Goal: Task Accomplishment & Management: Use online tool/utility

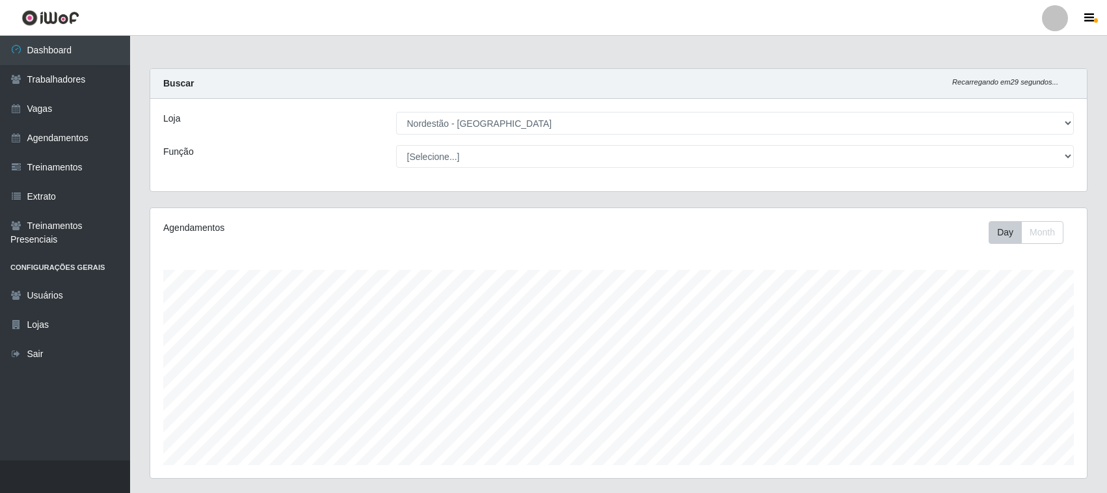
select select "420"
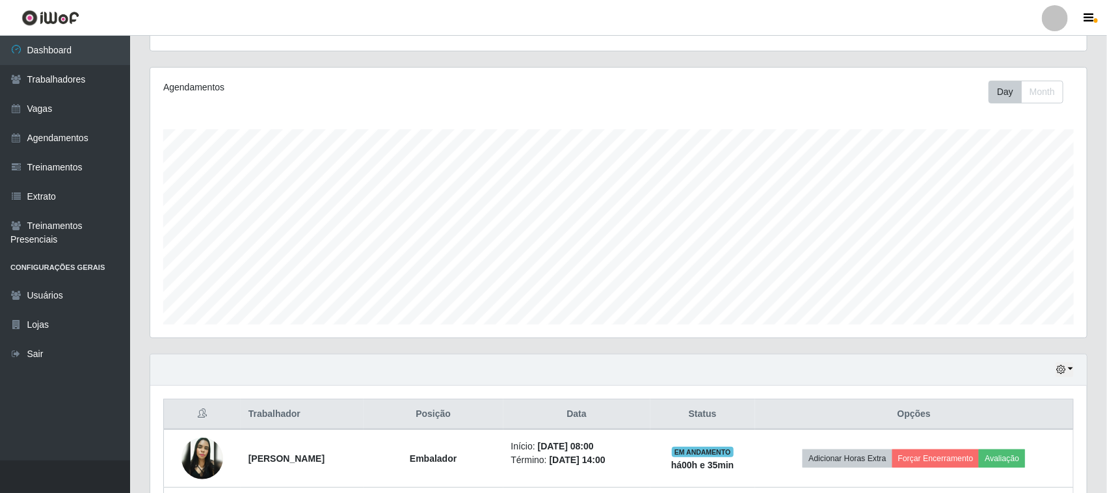
scroll to position [271, 937]
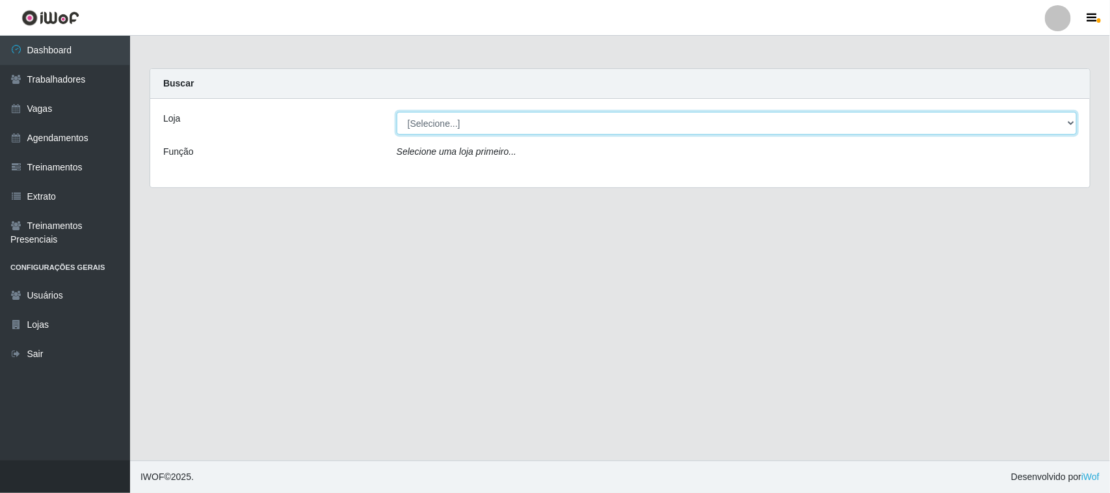
click at [521, 122] on select "[Selecione...] Nordestão - [GEOGRAPHIC_DATA]" at bounding box center [737, 123] width 680 height 23
select select "420"
click at [397, 112] on select "[Selecione...] Nordestão - [GEOGRAPHIC_DATA]" at bounding box center [737, 123] width 680 height 23
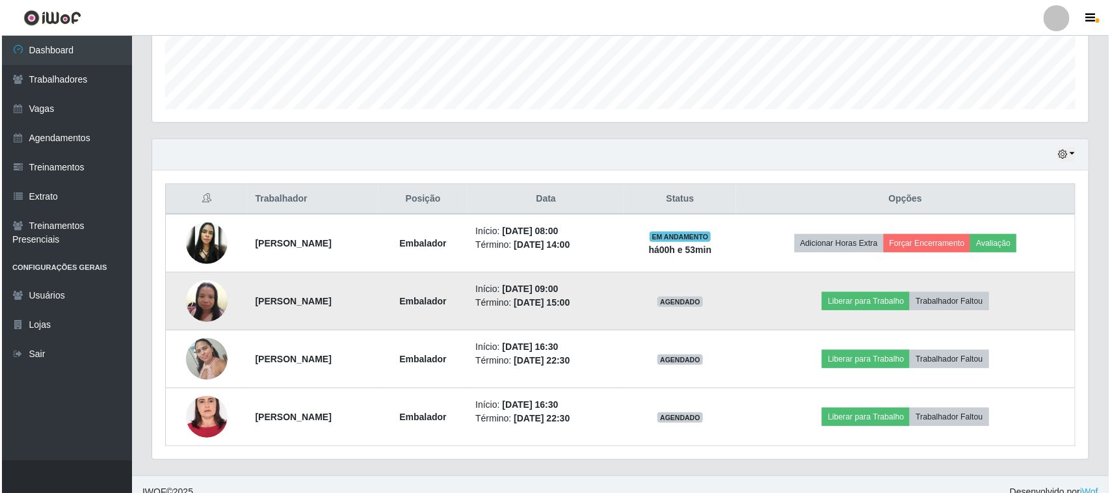
scroll to position [372, 0]
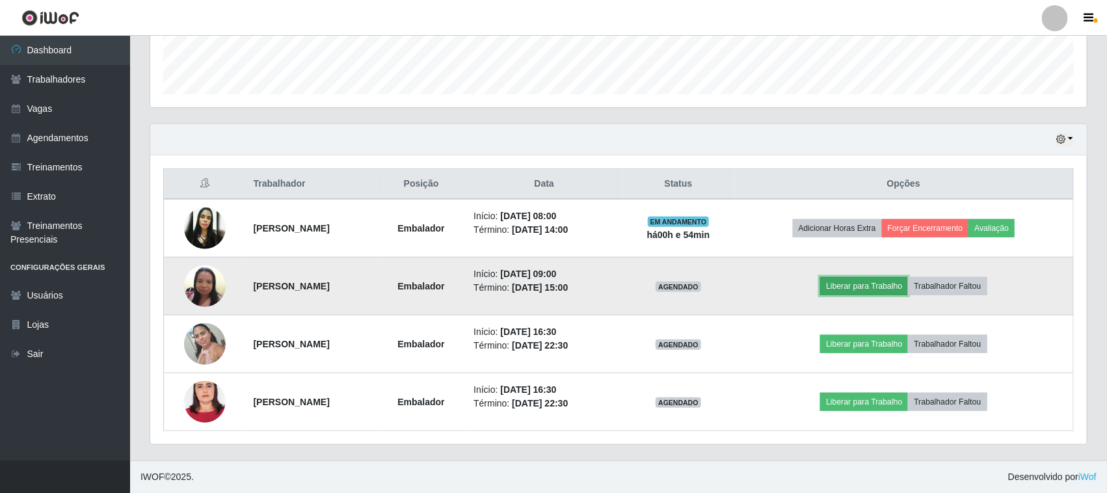
click at [875, 278] on button "Liberar para Trabalho" at bounding box center [864, 286] width 88 height 18
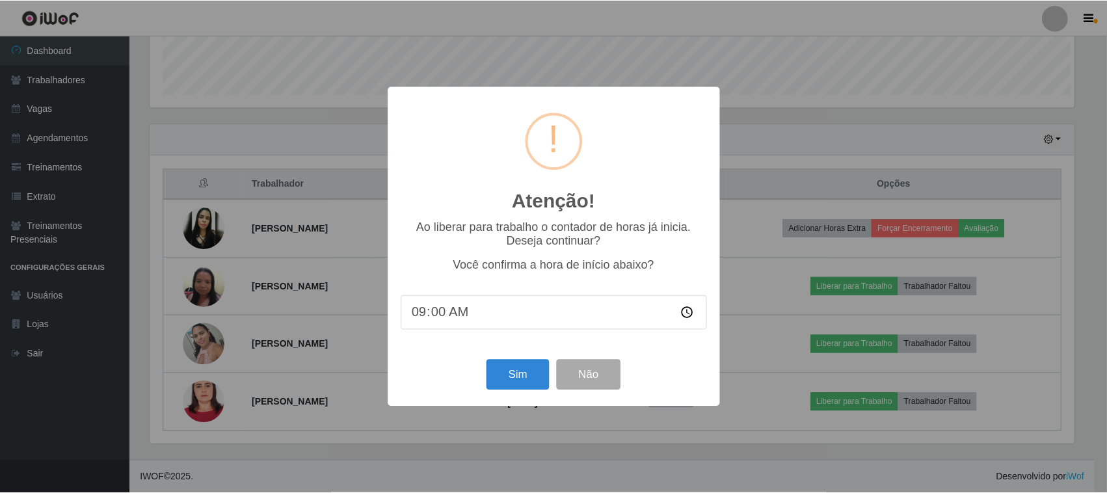
scroll to position [271, 927]
click at [517, 375] on button "Sim" at bounding box center [519, 375] width 63 height 31
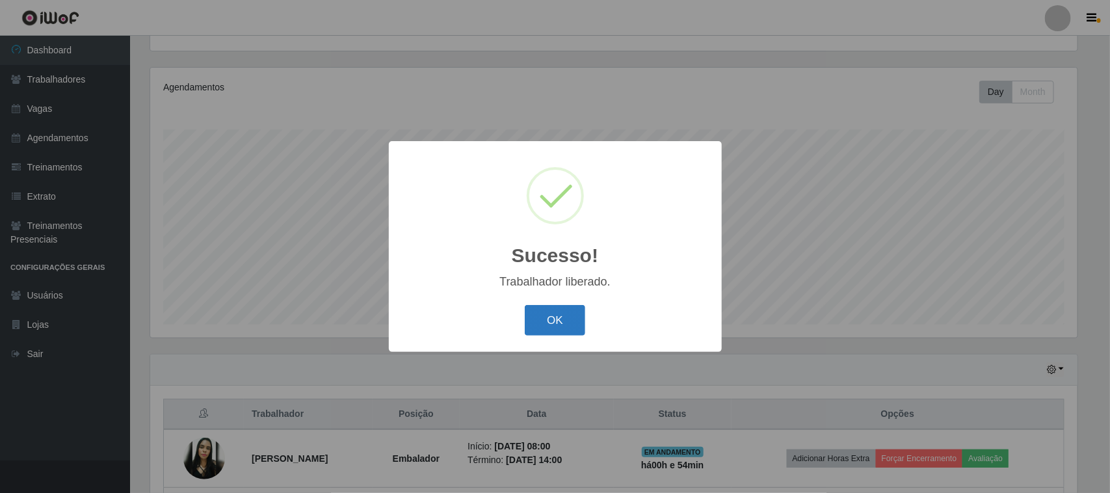
click at [553, 317] on button "OK" at bounding box center [555, 320] width 60 height 31
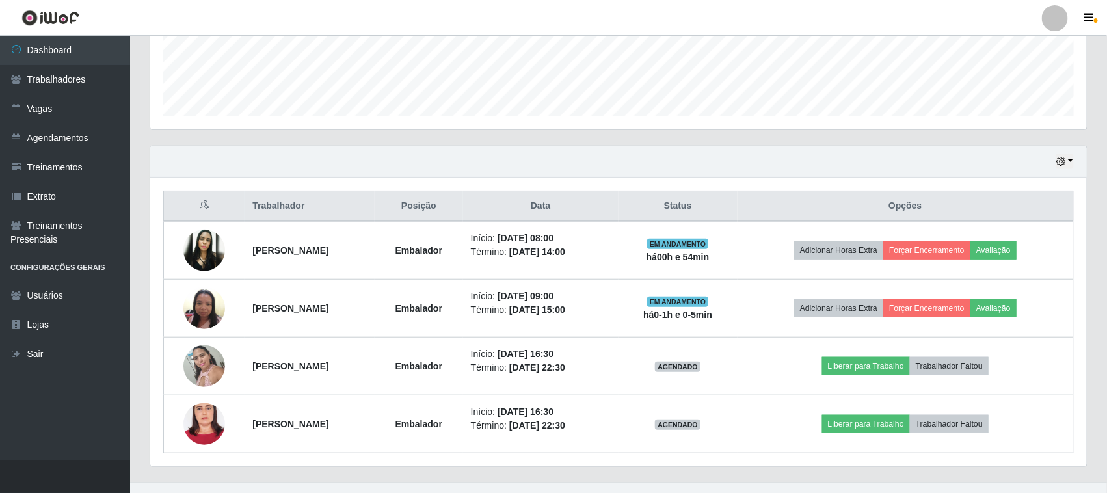
scroll to position [372, 0]
